Goal: Information Seeking & Learning: Learn about a topic

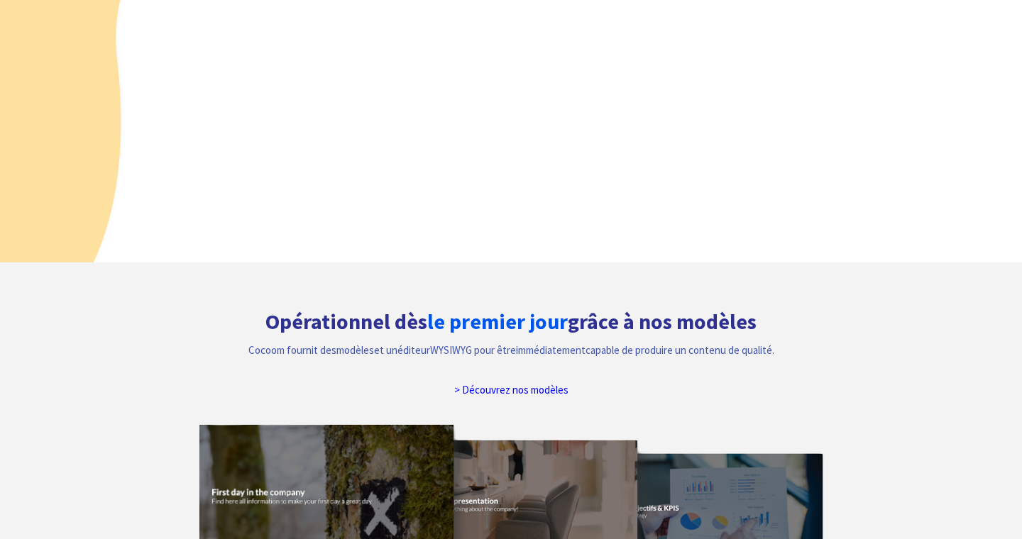
scroll to position [511, 0]
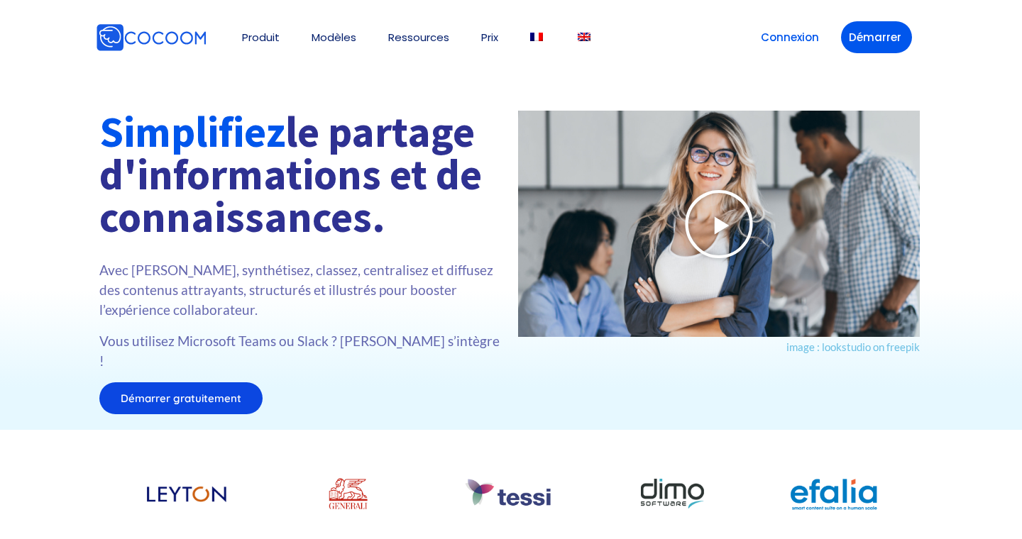
click at [718, 226] on icon at bounding box center [718, 224] width 71 height 71
click at [716, 228] on icon at bounding box center [718, 224] width 71 height 71
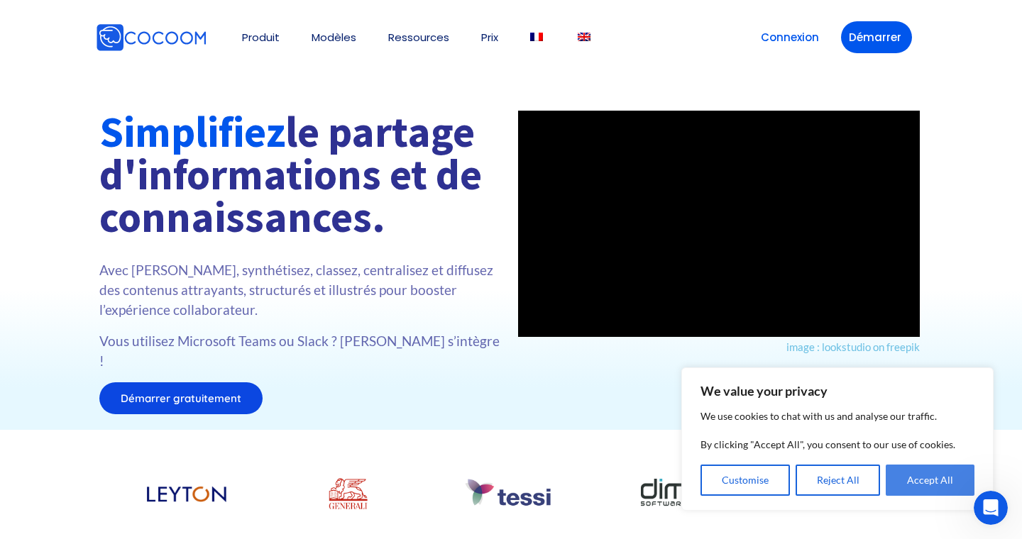
click at [908, 490] on button "Accept All" at bounding box center [930, 480] width 89 height 31
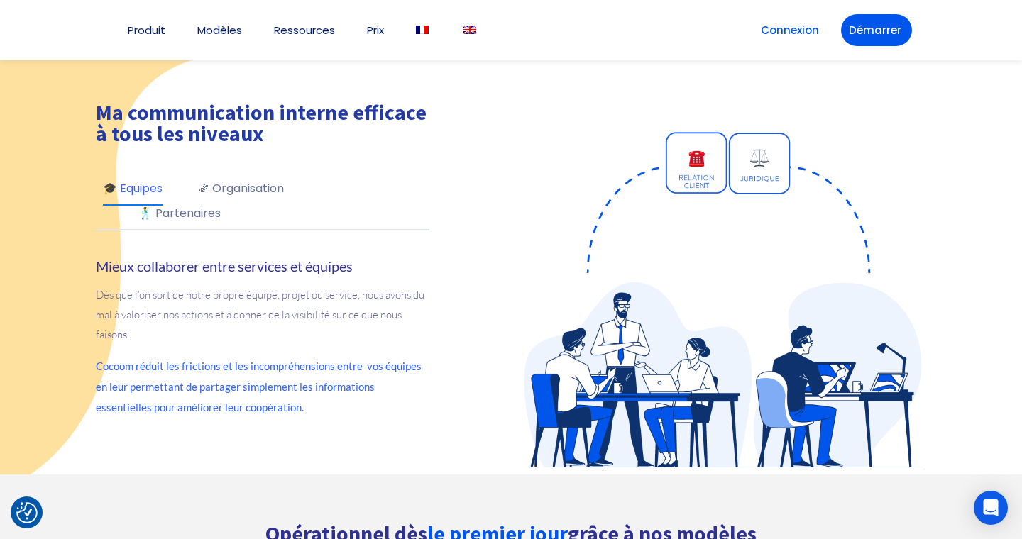
scroll to position [638, 0]
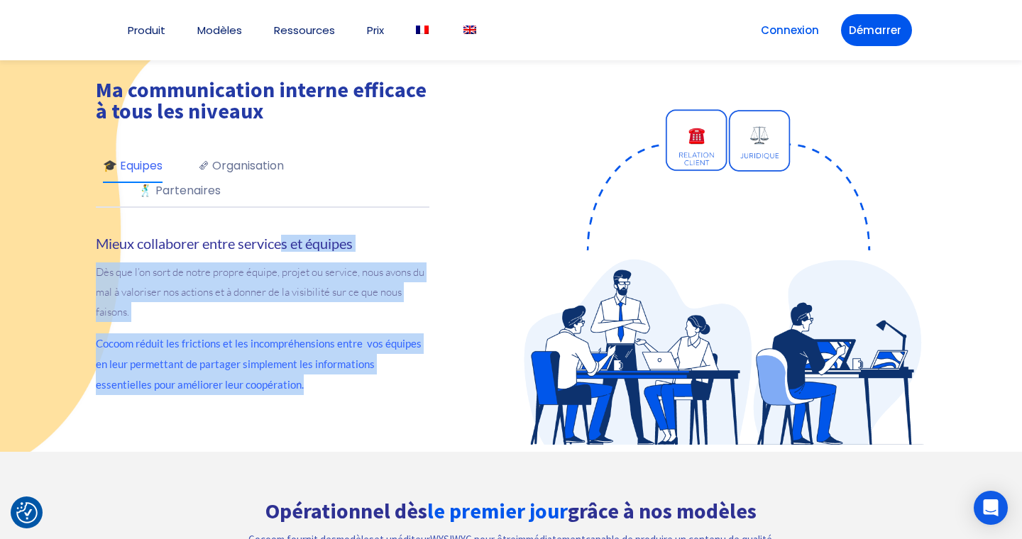
drag, startPoint x: 247, startPoint y: 366, endPoint x: 281, endPoint y: 204, distance: 165.4
click at [282, 204] on div "Ma communication interne efficace à tous les niveaux 🎓 Equipes 🗞 Organisation 🕺…" at bounding box center [298, 243] width 405 height 328
click at [265, 273] on p "Dès que l’on sort de notre propre équipe, projet ou service, nous avons du mal …" at bounding box center [263, 293] width 334 height 60
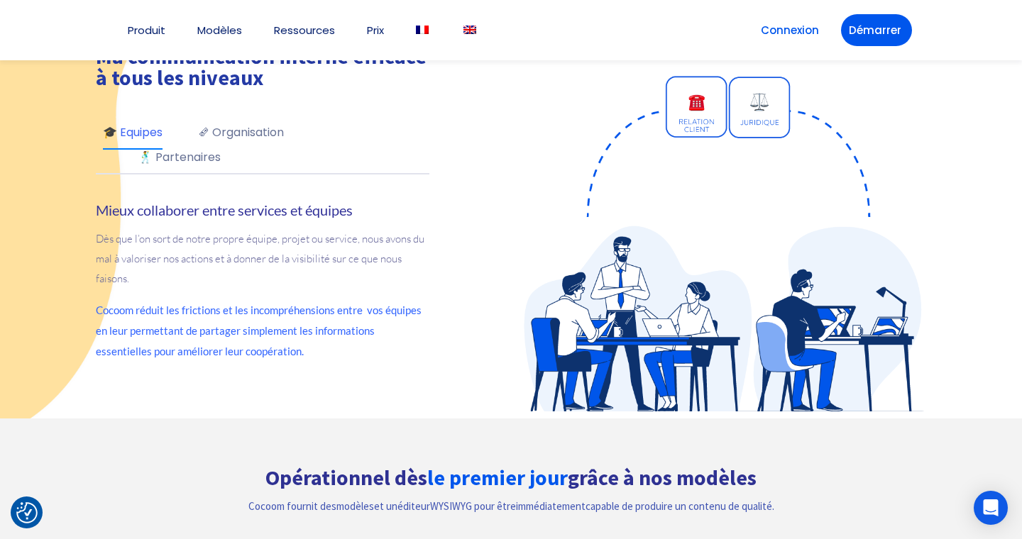
scroll to position [670, 0]
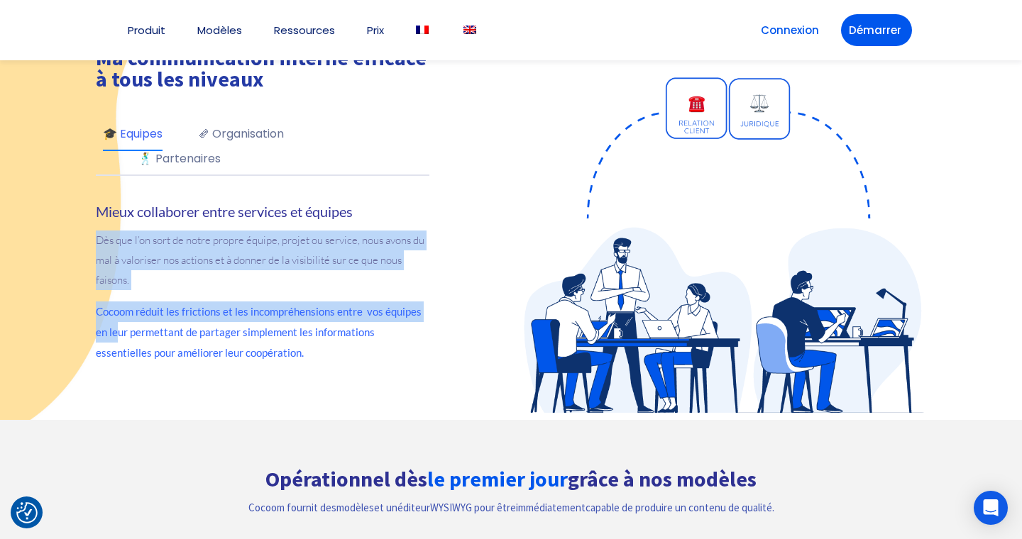
drag, startPoint x: 89, startPoint y: 212, endPoint x: 102, endPoint y: 308, distance: 97.4
click at [102, 308] on div "Ma communication interne efficace à tous les niveaux 🎓 Equipes 🗞 Organisation 🕺…" at bounding box center [298, 211] width 426 height 405
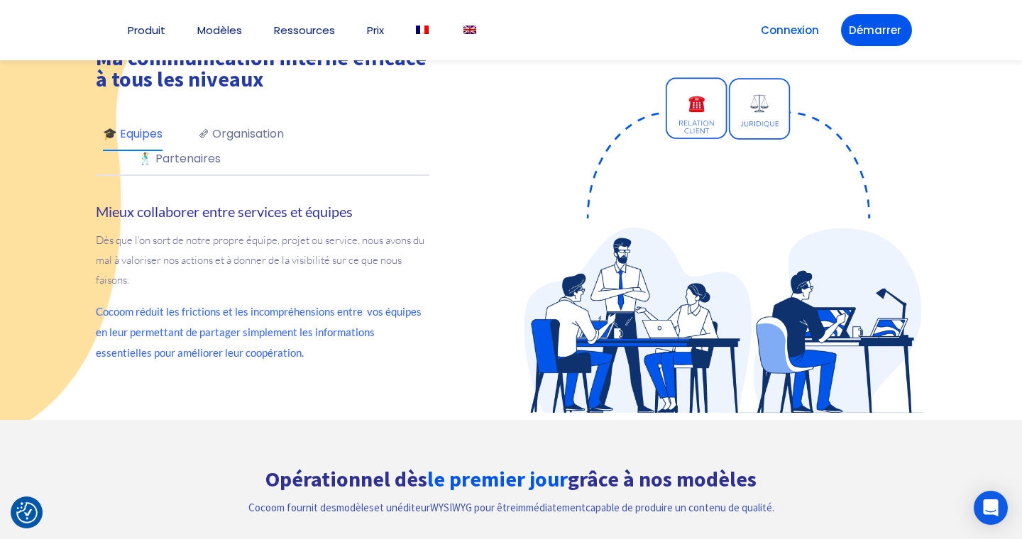
click at [158, 305] on span "Cocoom réduit les frictions et les incompréhensions entre vos équipes en leur p…" at bounding box center [259, 332] width 326 height 54
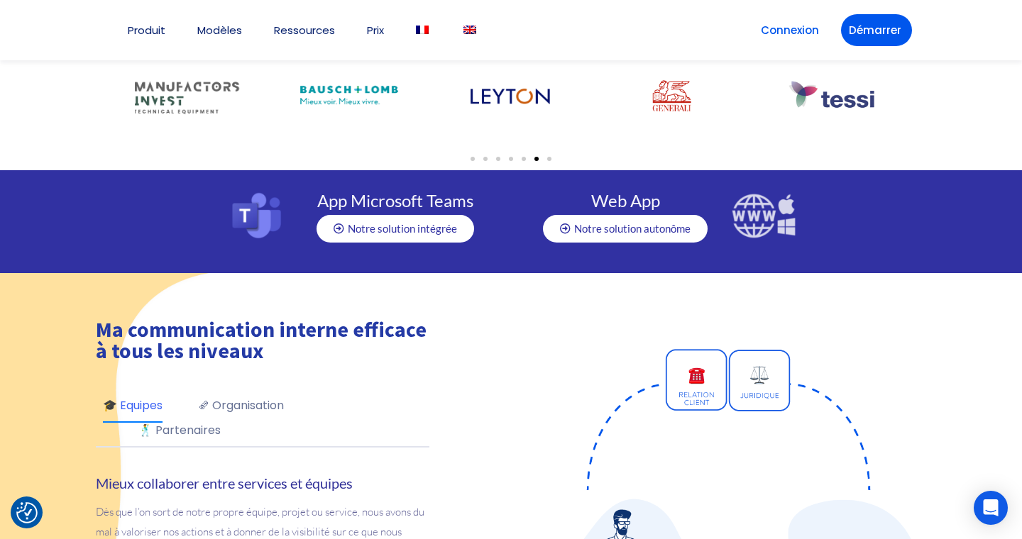
scroll to position [0, 0]
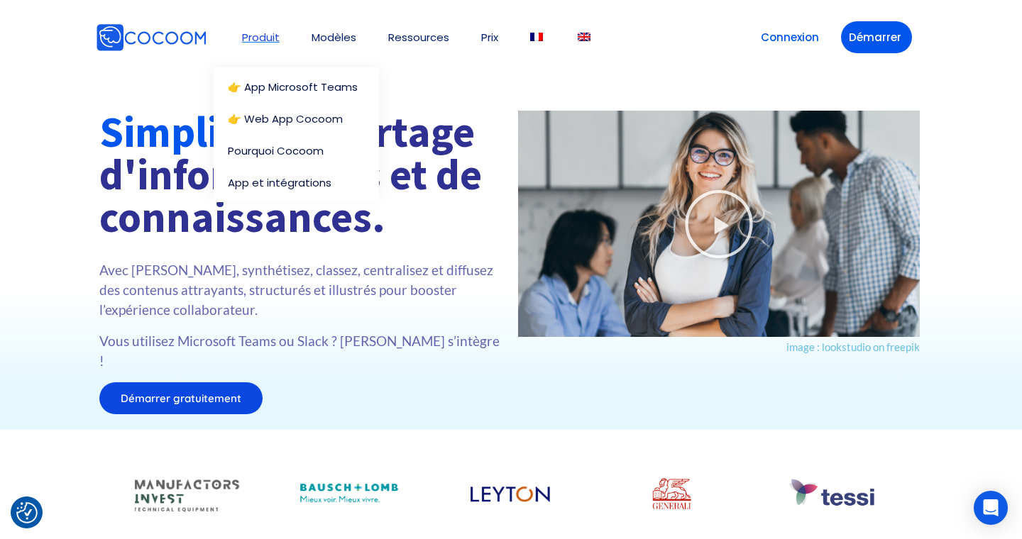
click at [263, 37] on link "Produit" at bounding box center [261, 37] width 38 height 11
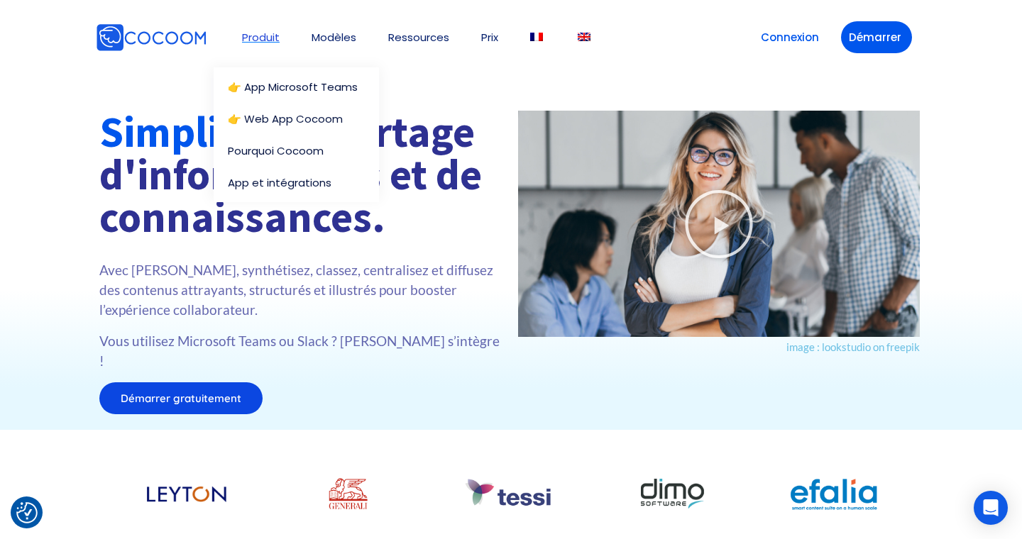
click at [264, 40] on link "Produit" at bounding box center [261, 37] width 38 height 11
click at [264, 36] on link "Produit" at bounding box center [261, 37] width 38 height 11
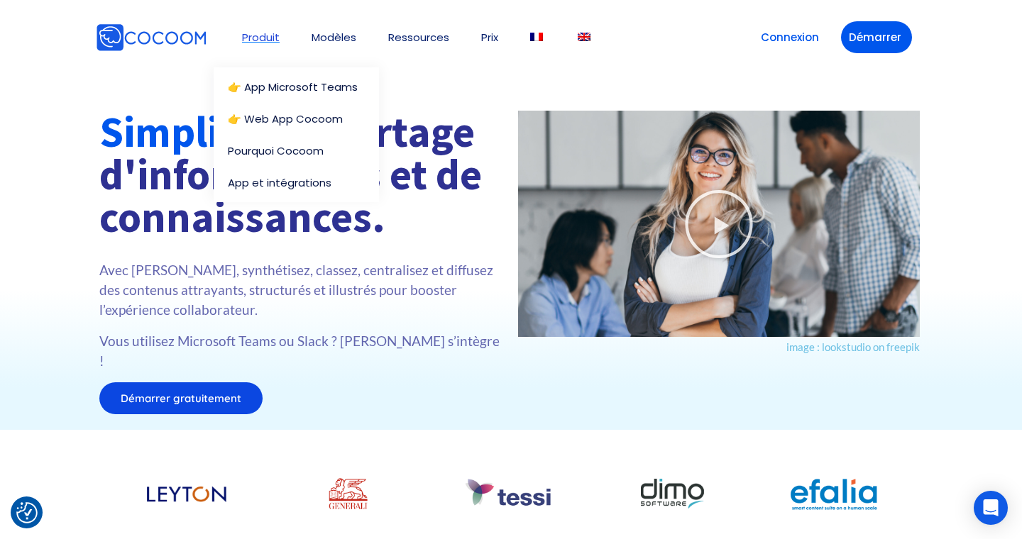
click at [264, 36] on link "Produit" at bounding box center [261, 37] width 38 height 11
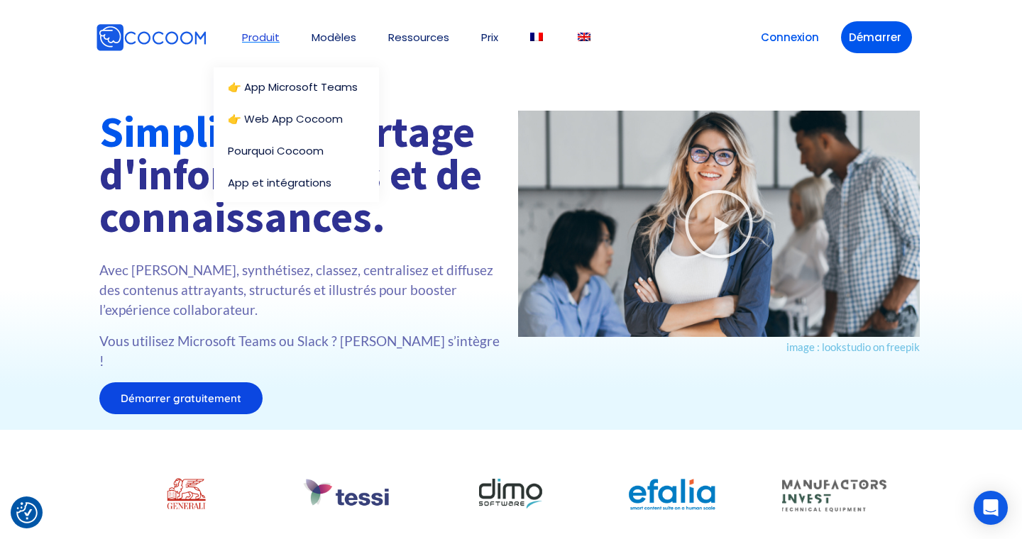
click at [269, 33] on link "Produit" at bounding box center [261, 37] width 38 height 11
click at [269, 39] on link "Produit" at bounding box center [261, 37] width 38 height 11
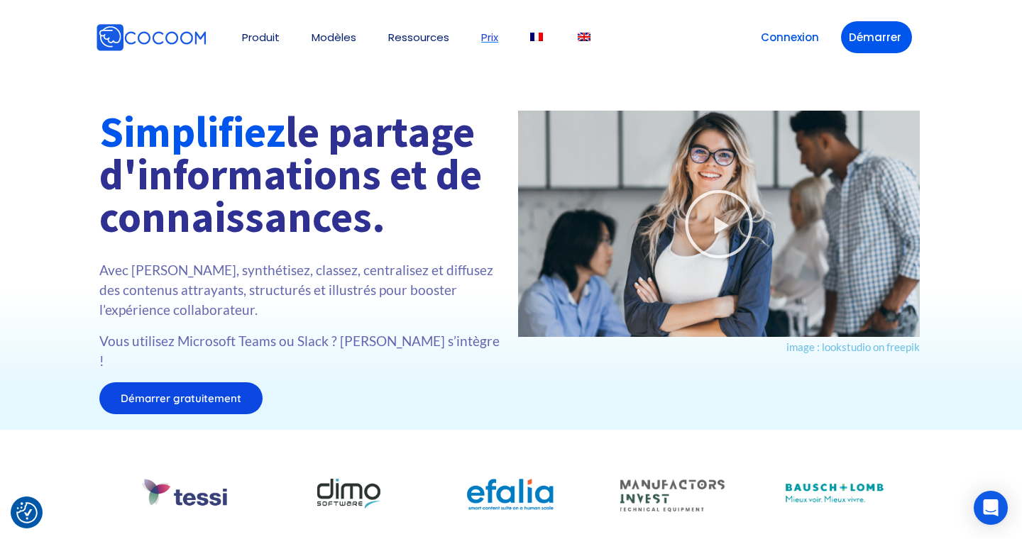
click at [487, 40] on link "Prix" at bounding box center [489, 37] width 17 height 11
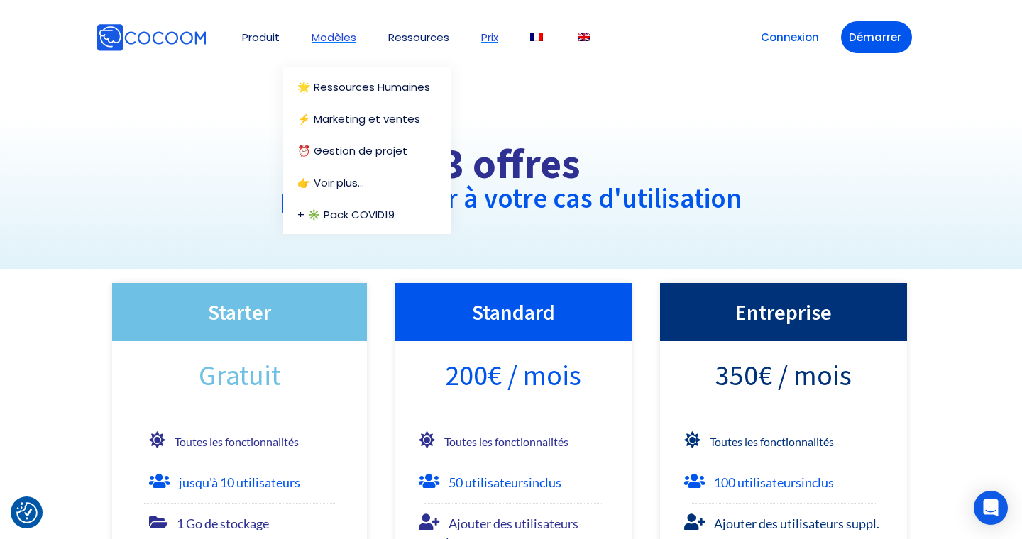
click at [330, 39] on link "Modèles" at bounding box center [334, 37] width 45 height 11
click at [345, 38] on link "Modèles" at bounding box center [334, 37] width 45 height 11
click at [349, 83] on link "🌟 Ressources Humaines" at bounding box center [370, 87] width 147 height 11
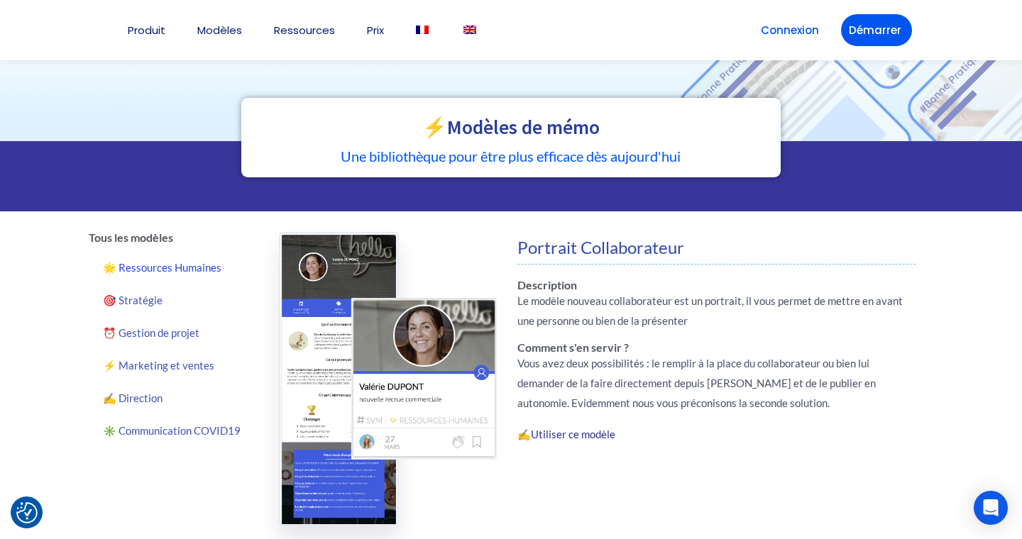
scroll to position [18, 0]
